Goal: Information Seeking & Learning: Learn about a topic

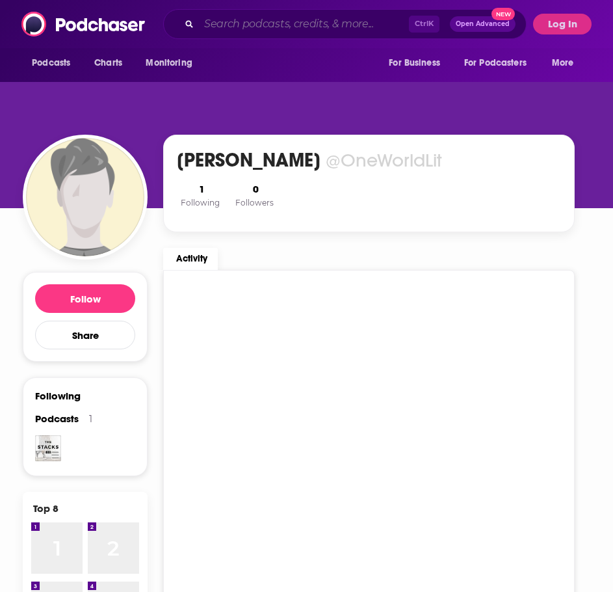
click at [233, 23] on input "Search podcasts, credits, & more..." at bounding box center [304, 24] width 210 height 21
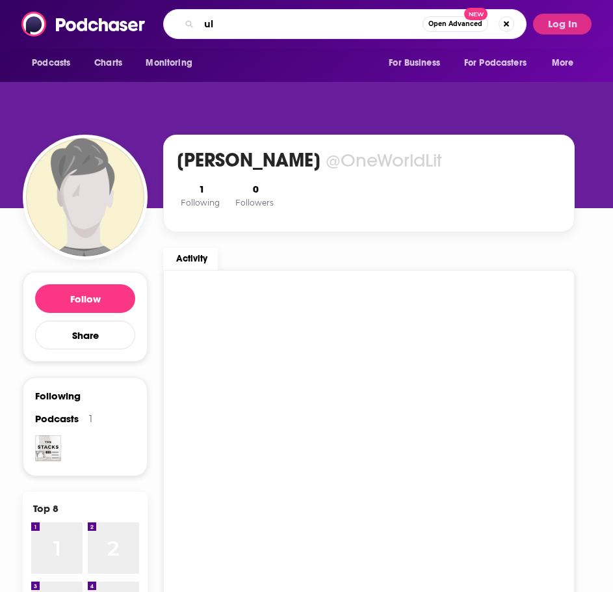
type input "u"
click at [556, 19] on button "Log In" at bounding box center [562, 24] width 59 height 21
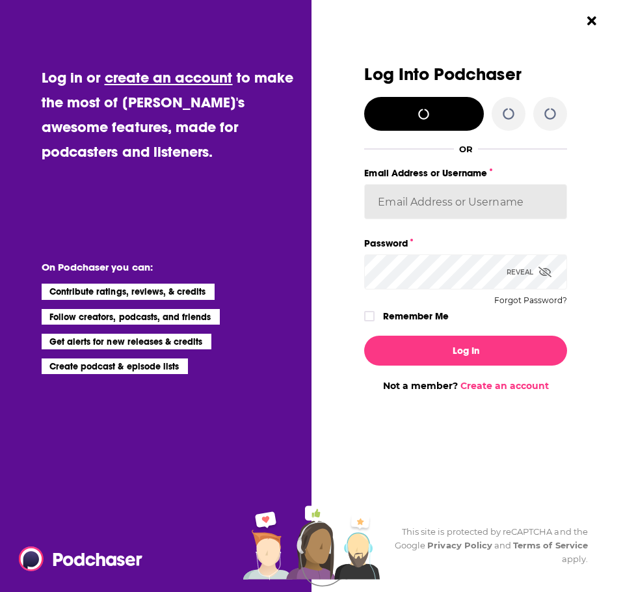
type input "OneWorldLit"
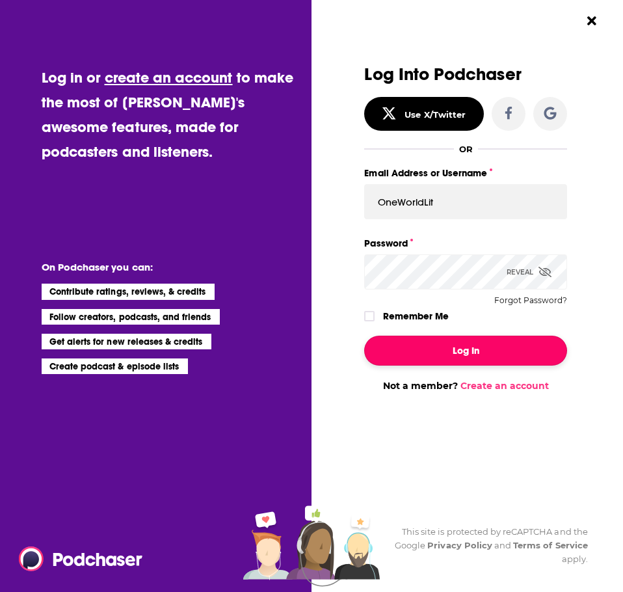
click at [450, 358] on button "Log In" at bounding box center [465, 350] width 202 height 30
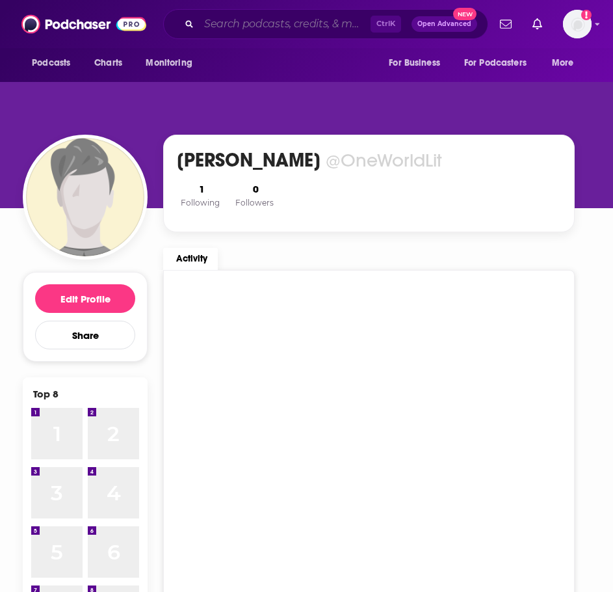
click at [281, 20] on input "Search podcasts, credits, & more..." at bounding box center [285, 24] width 172 height 21
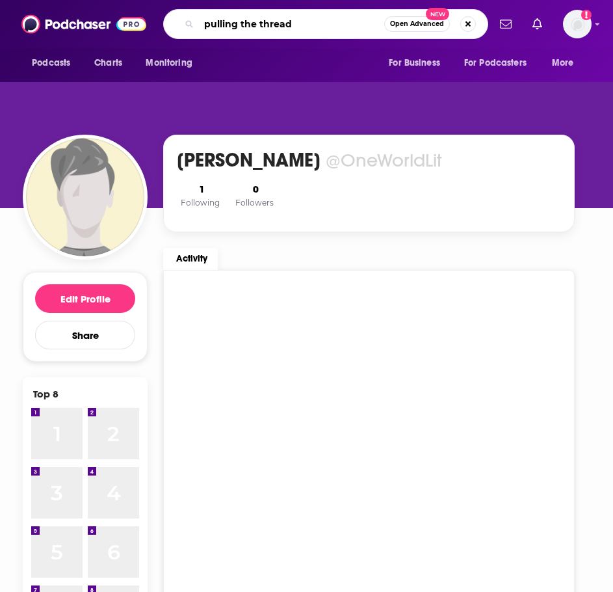
type input "pulling the thread"
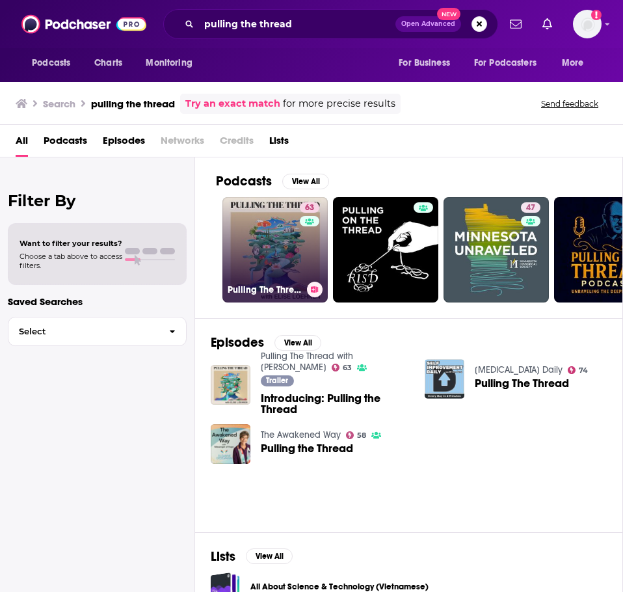
click at [285, 257] on link "63 Pulling The Thread with [PERSON_NAME]" at bounding box center [274, 249] width 105 height 105
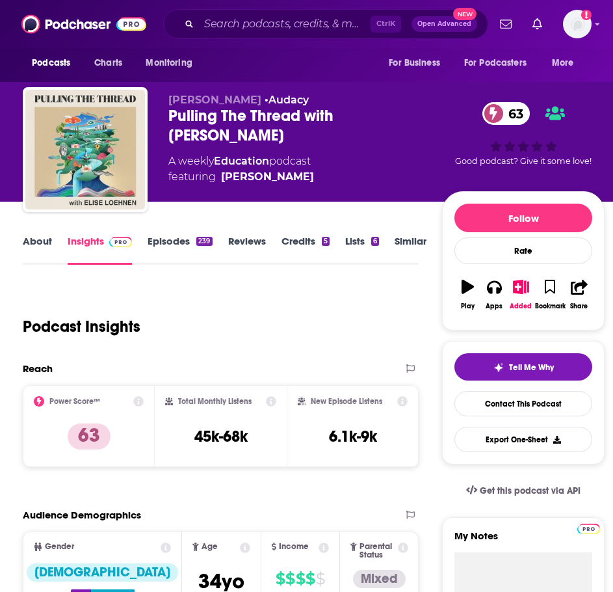
scroll to position [195, 0]
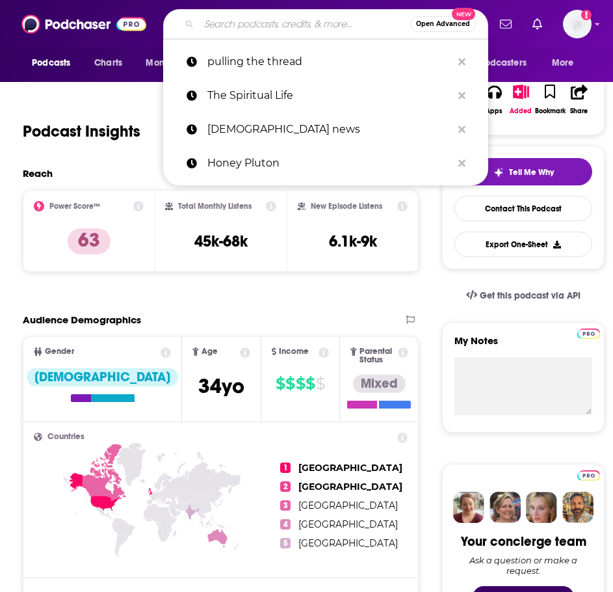
click at [273, 23] on input "Search podcasts, credits, & more..." at bounding box center [304, 24] width 211 height 21
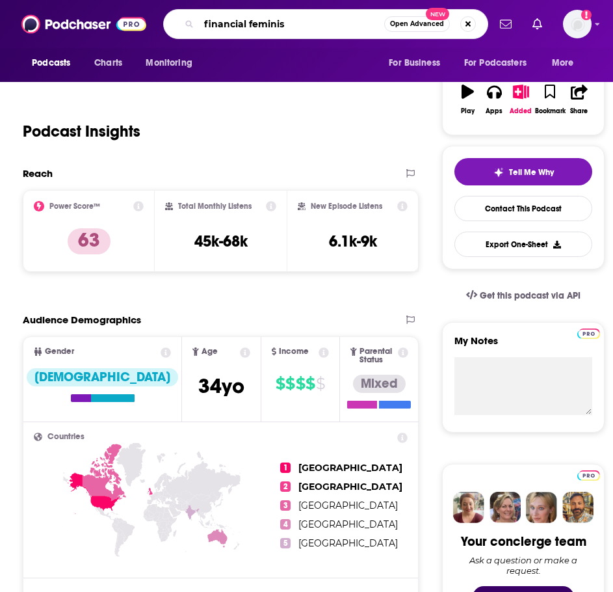
type input "financial feminist"
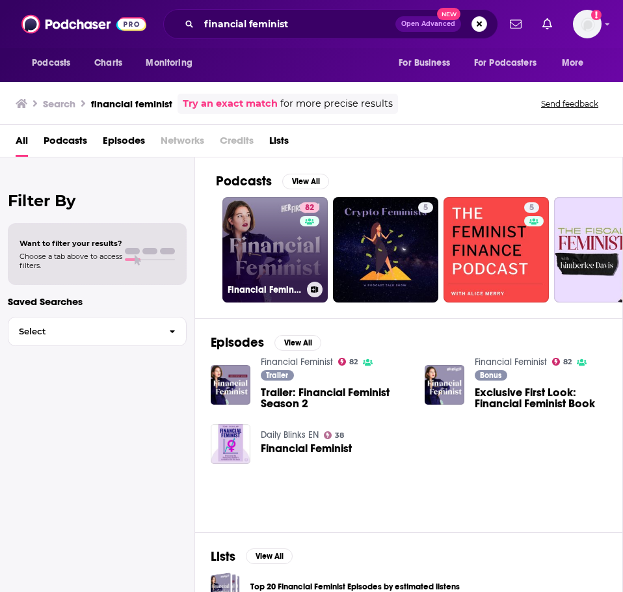
click at [304, 259] on div "82" at bounding box center [311, 241] width 23 height 79
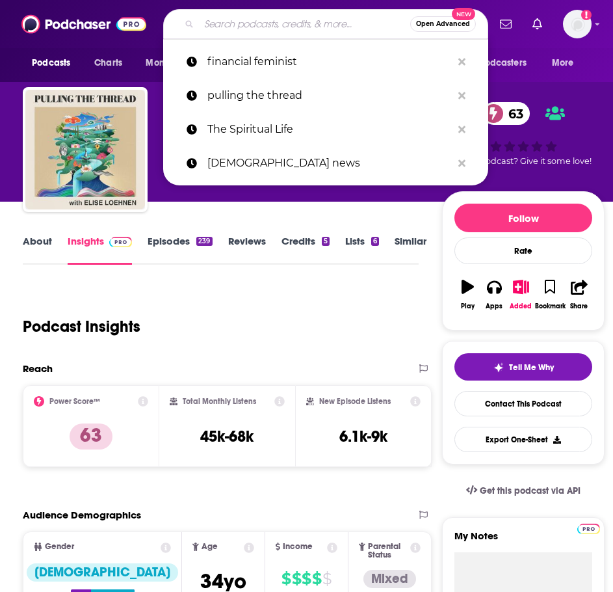
click at [254, 25] on input "Search podcasts, credits, & more..." at bounding box center [304, 24] width 211 height 21
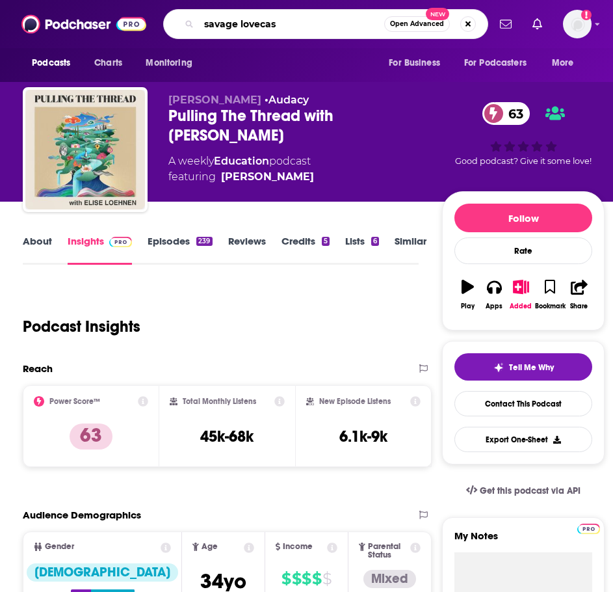
type input "savage lovecast"
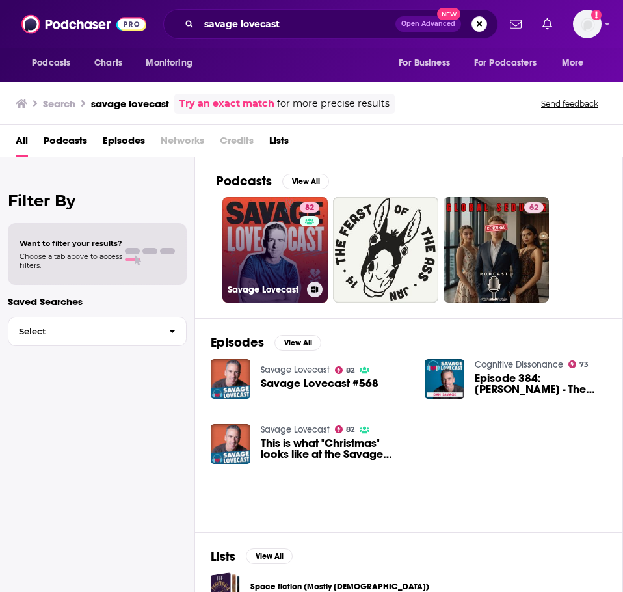
click at [267, 250] on link "82 Savage Lovecast" at bounding box center [274, 249] width 105 height 105
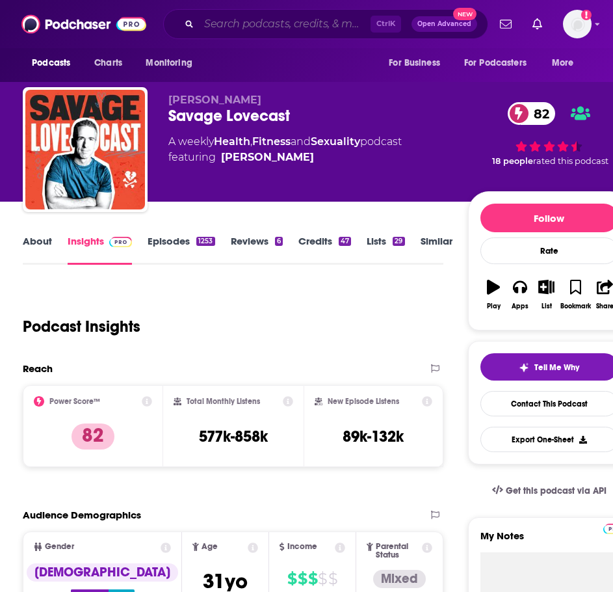
click at [216, 23] on input "Search podcasts, credits, & more..." at bounding box center [285, 24] width 172 height 21
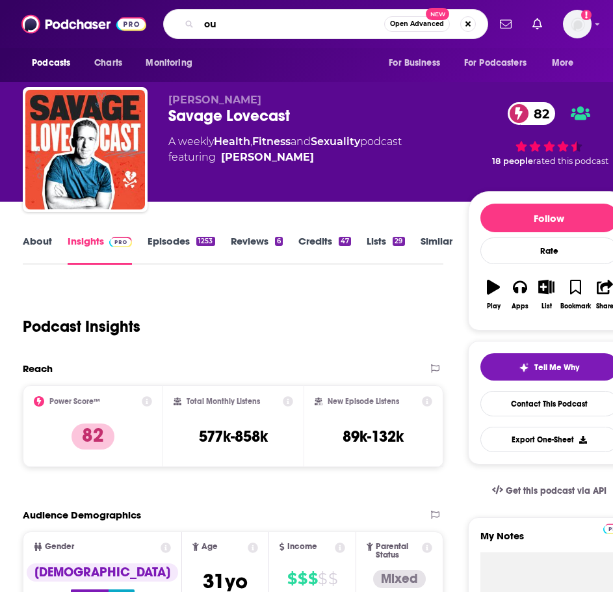
type input "o"
type input "pulling the thread"
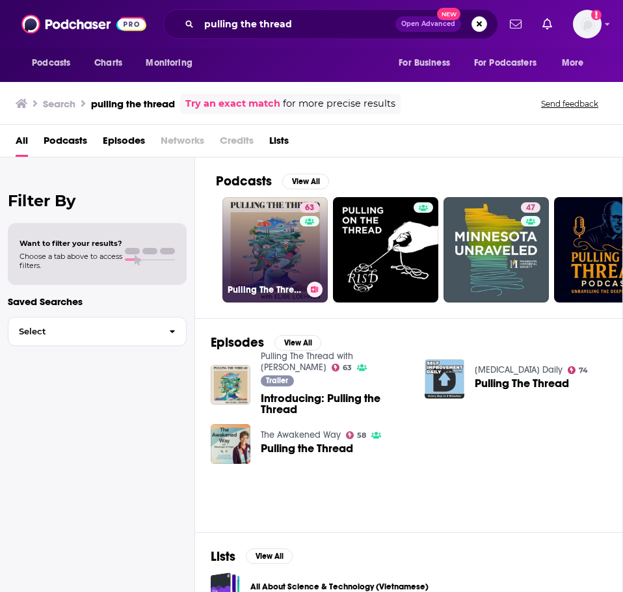
click at [280, 254] on link "63 Pulling The Thread with [PERSON_NAME]" at bounding box center [274, 249] width 105 height 105
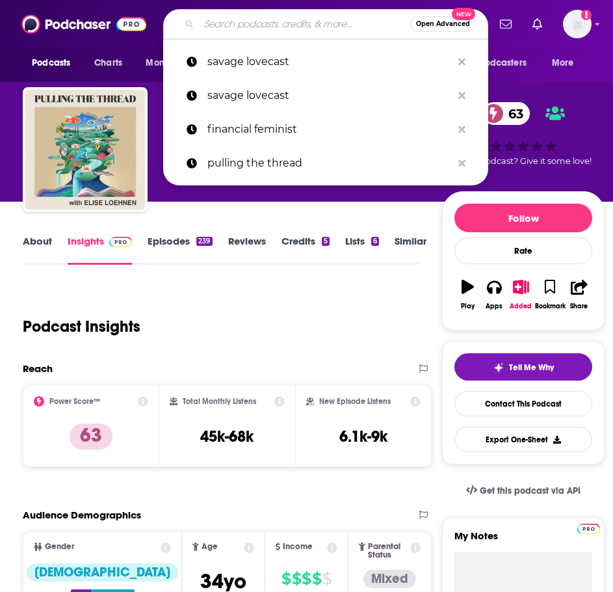
click at [233, 22] on input "Search podcasts, credits, & more..." at bounding box center [304, 24] width 211 height 21
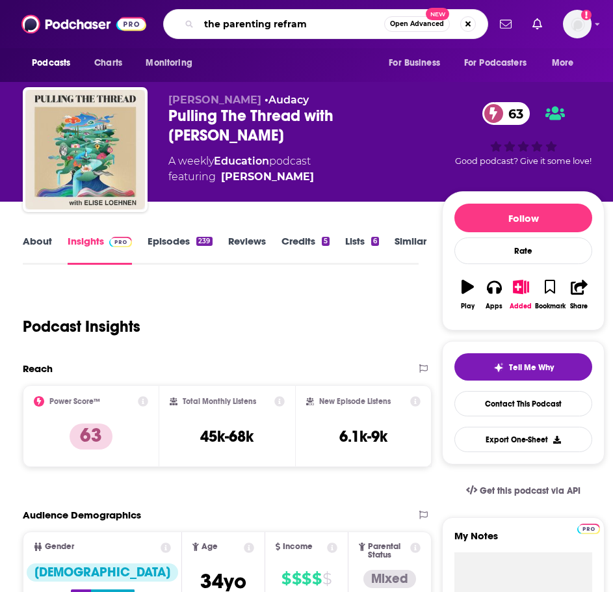
type input "the parenting reframe"
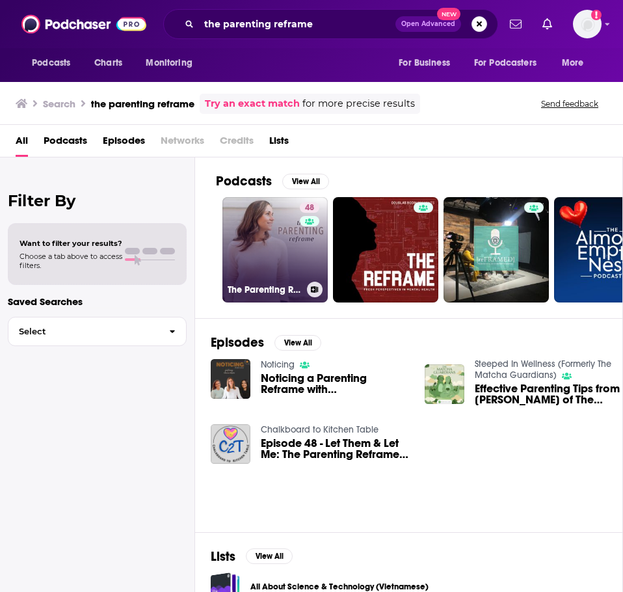
click at [267, 242] on link "48 The Parenting Reframe" at bounding box center [274, 249] width 105 height 105
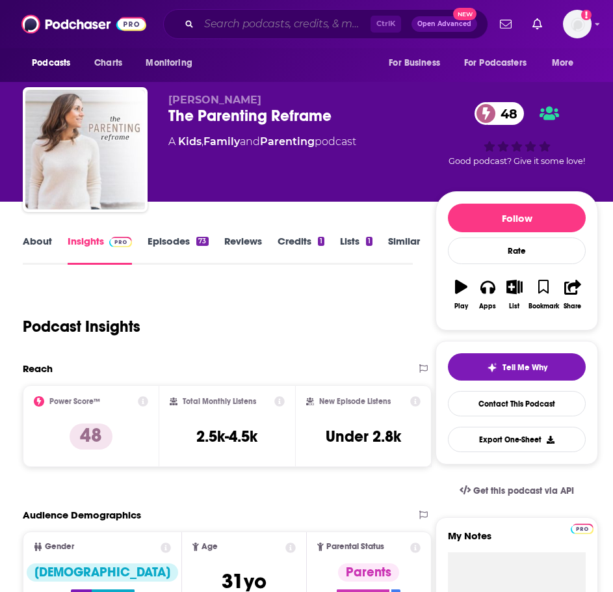
click at [276, 30] on input "Search podcasts, credits, & more..." at bounding box center [285, 24] width 172 height 21
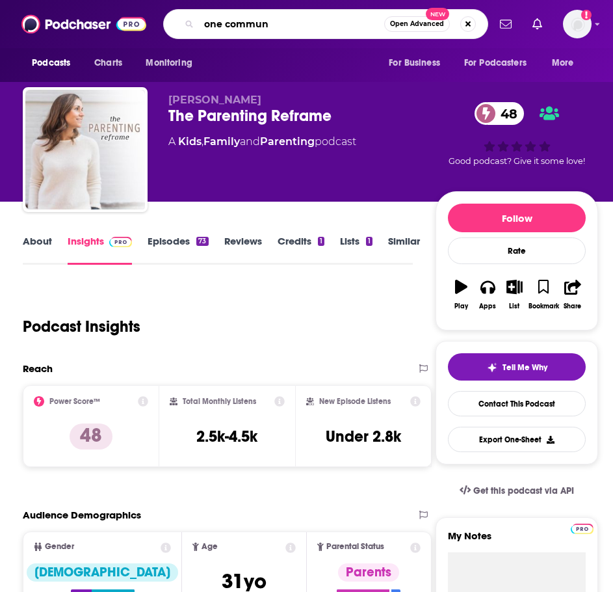
type input "one commune"
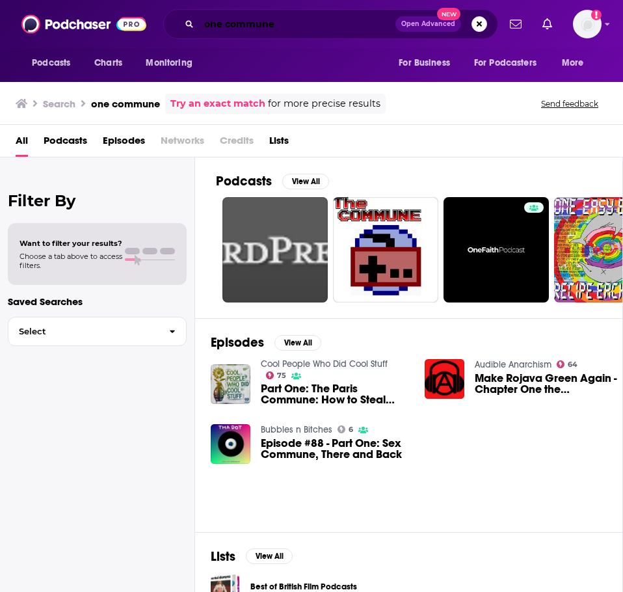
click at [287, 27] on input "one commune" at bounding box center [297, 24] width 196 height 21
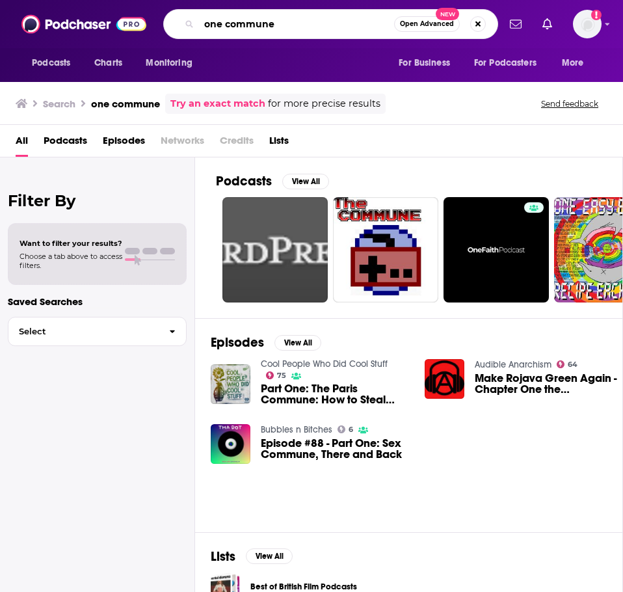
click at [309, 33] on input "one commune" at bounding box center [296, 24] width 195 height 21
click at [313, 18] on input "one commune" at bounding box center [296, 24] width 195 height 21
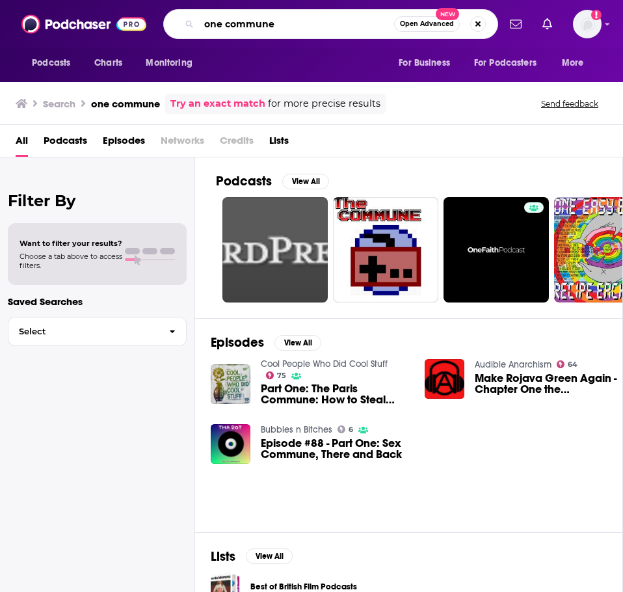
click at [313, 18] on input "one commune" at bounding box center [296, 24] width 195 height 21
type input "the innovation show"
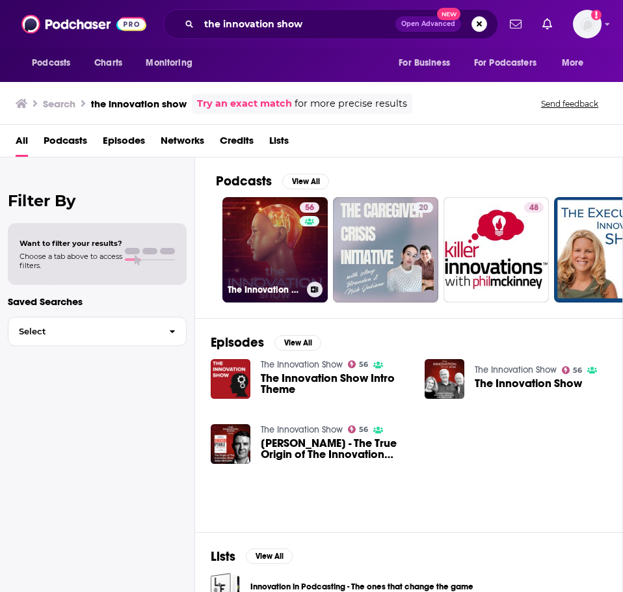
click at [255, 252] on link "56 The Innovation Show" at bounding box center [274, 249] width 105 height 105
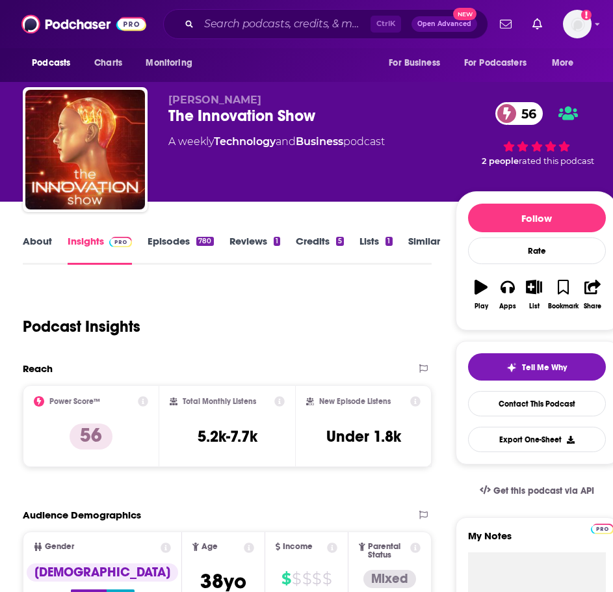
click at [170, 243] on link "Episodes 780" at bounding box center [181, 250] width 66 height 30
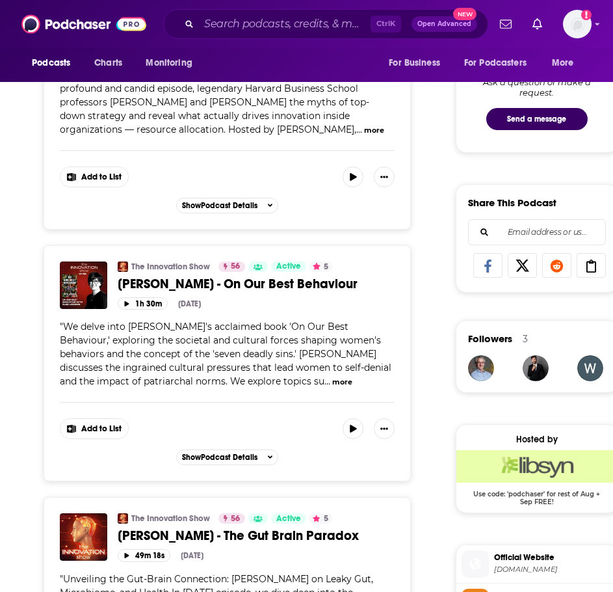
scroll to position [845, 0]
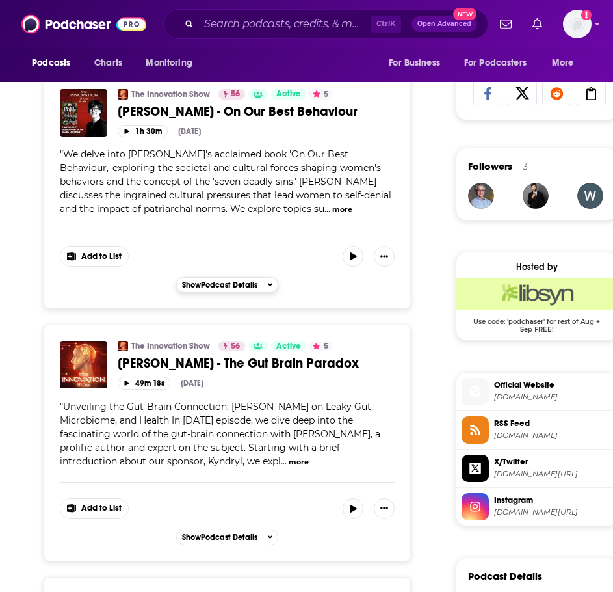
click at [216, 283] on span "Show Podcast Details" at bounding box center [219, 284] width 75 height 9
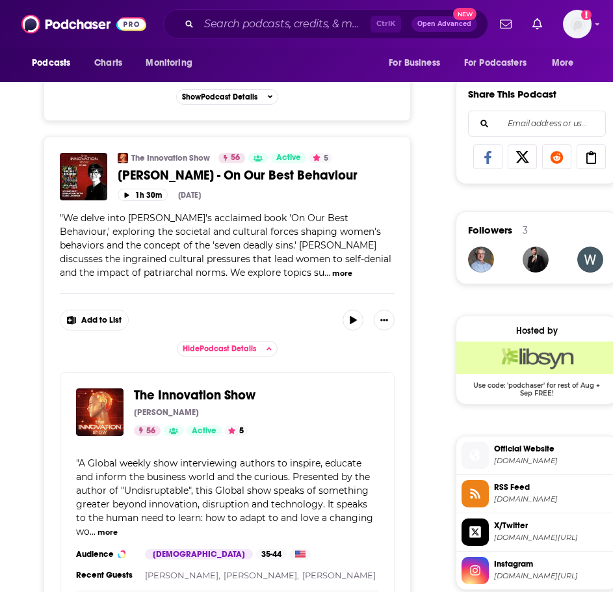
scroll to position [780, 0]
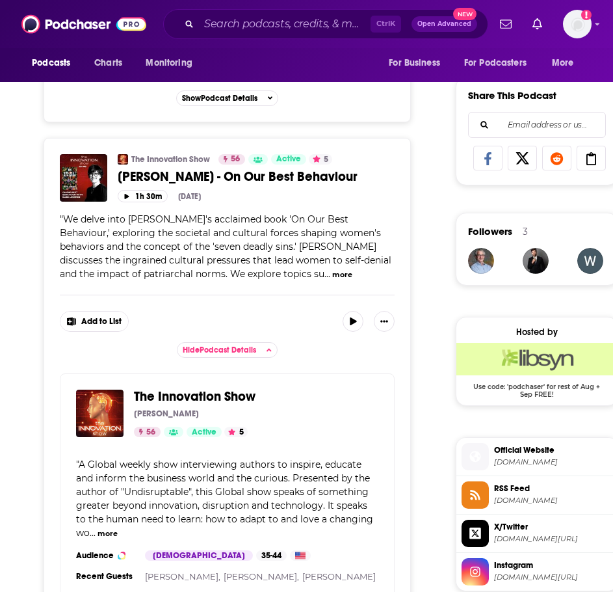
click at [332, 276] on button "more" at bounding box center [342, 274] width 20 height 11
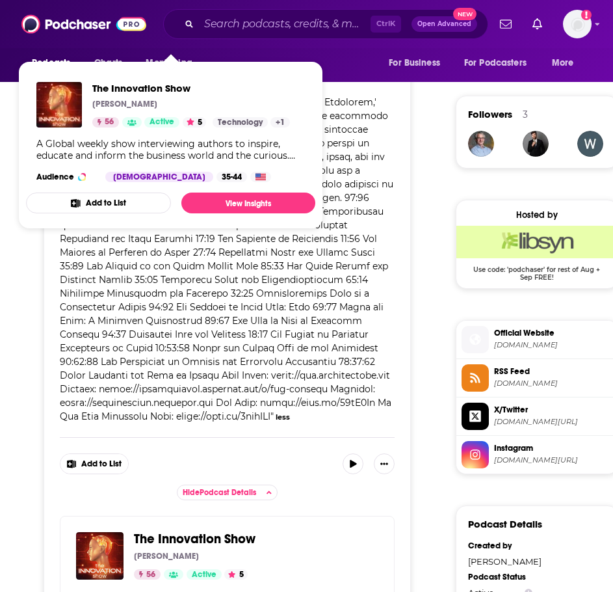
scroll to position [910, 0]
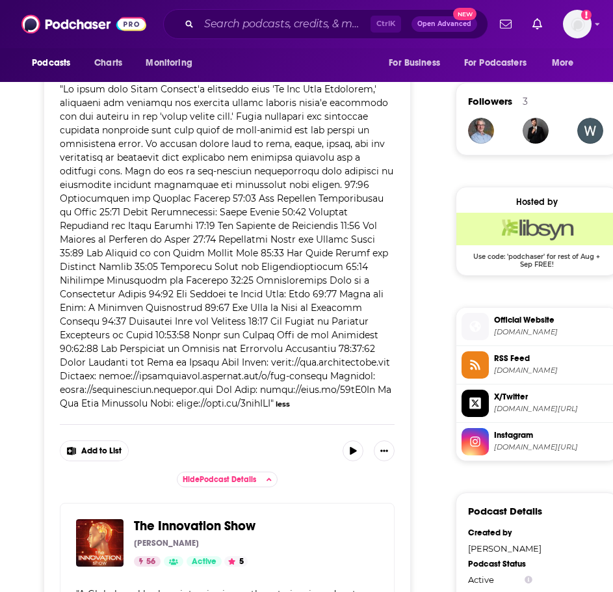
click at [246, 347] on span at bounding box center [226, 246] width 333 height 326
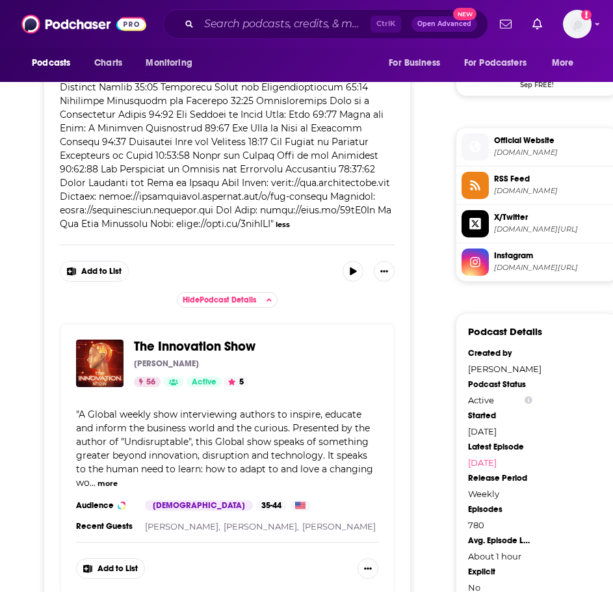
scroll to position [1105, 0]
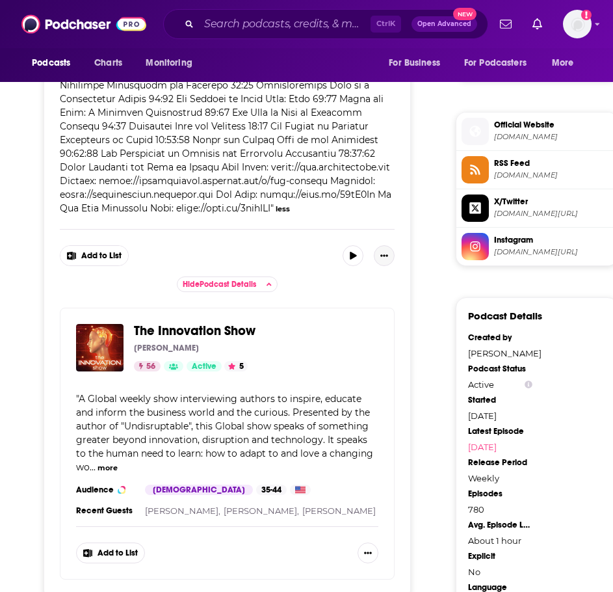
click at [384, 252] on icon "Show More Button" at bounding box center [384, 256] width 8 height 8
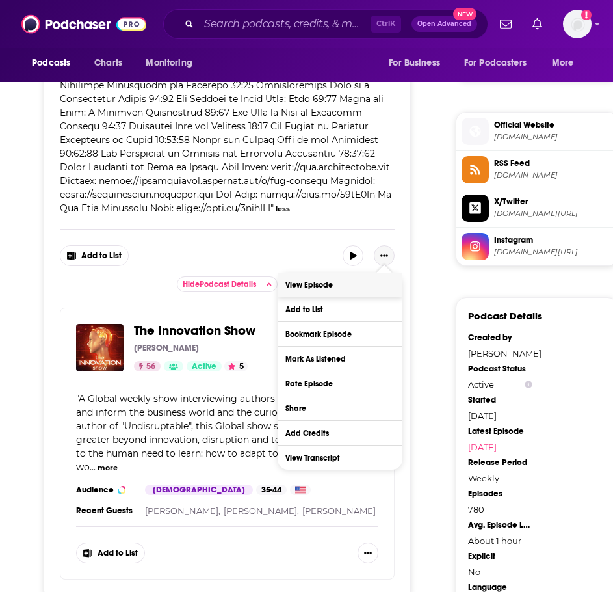
click at [367, 280] on link "View Episode" at bounding box center [340, 284] width 125 height 24
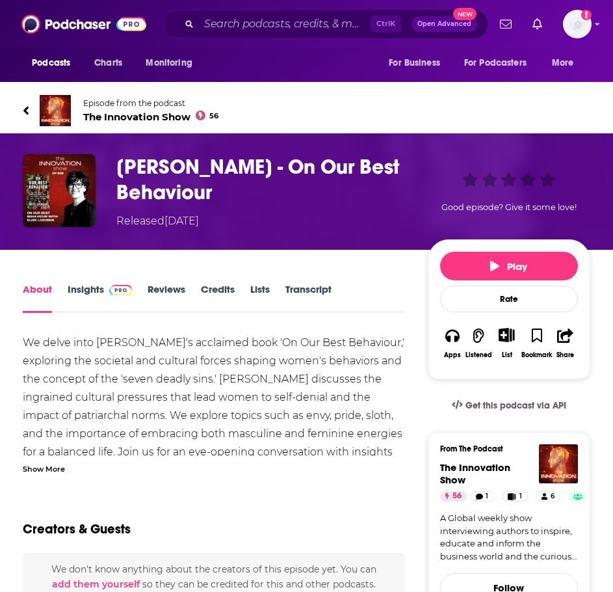
click at [92, 287] on link "Insights" at bounding box center [100, 298] width 64 height 30
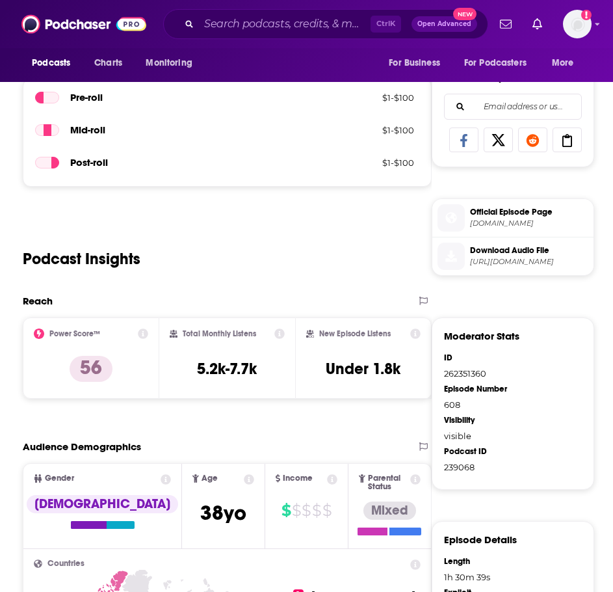
scroll to position [390, 0]
